Goal: Find specific page/section: Find specific page/section

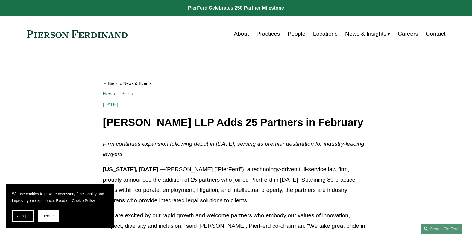
click at [11, 215] on section "We use cookies to provide necessary functionality and improve your experience. …" at bounding box center [60, 206] width 108 height 44
click at [19, 218] on button "Accept" at bounding box center [23, 216] width 22 height 12
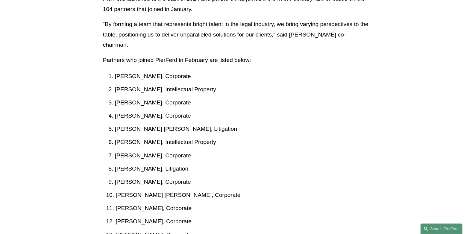
scroll to position [269, 0]
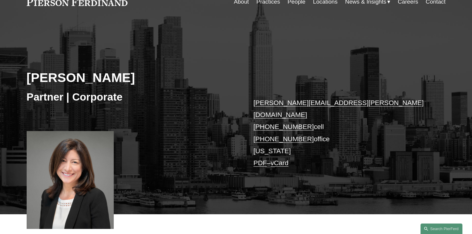
scroll to position [28, 0]
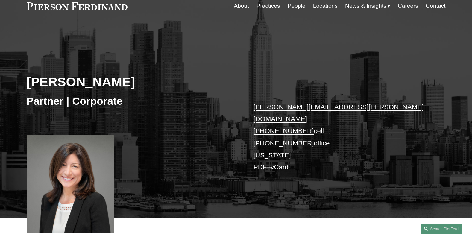
click at [323, 7] on link "Locations" at bounding box center [325, 5] width 25 height 11
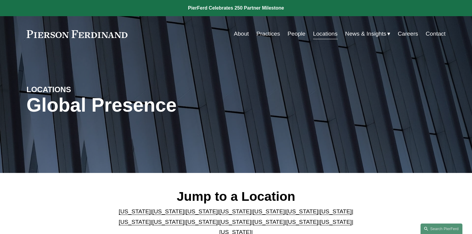
scroll to position [180, 0]
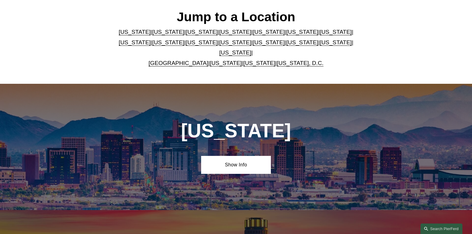
click at [219, 43] on link "New York" at bounding box center [235, 42] width 32 height 6
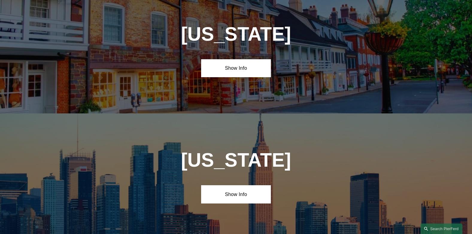
scroll to position [1520, 0]
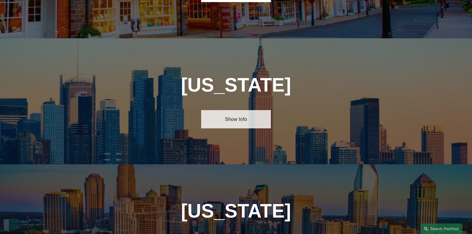
click at [246, 110] on link "Show Info" at bounding box center [236, 119] width 70 height 18
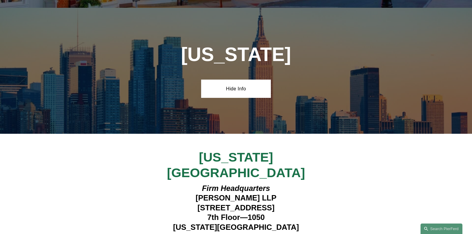
scroll to position [1550, 0]
